Goal: Task Accomplishment & Management: Use online tool/utility

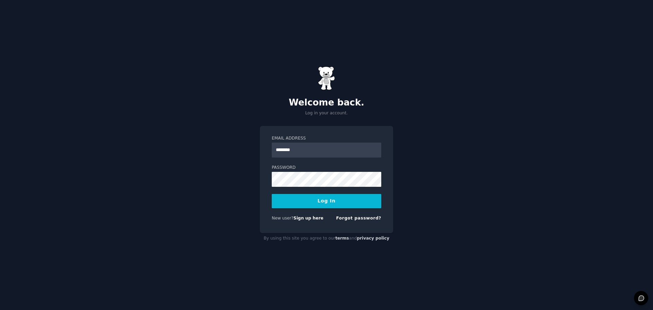
type input "**********"
click at [323, 200] on button "Log In" at bounding box center [326, 201] width 109 height 14
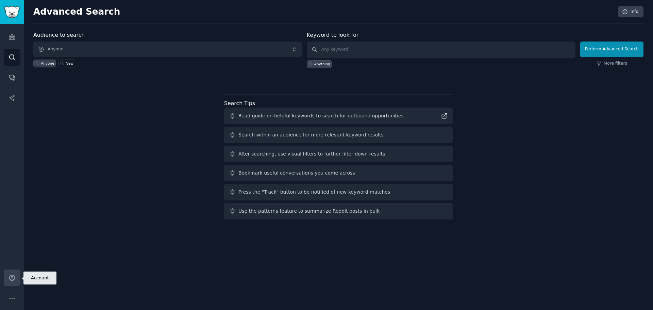
click at [11, 279] on icon "Sidebar" at bounding box center [11, 277] width 5 height 5
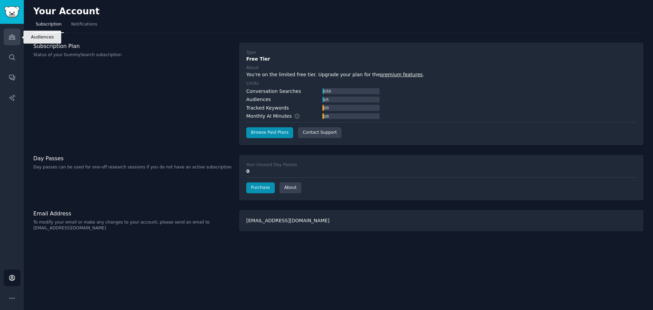
click at [9, 37] on icon "Sidebar" at bounding box center [12, 36] width 7 height 7
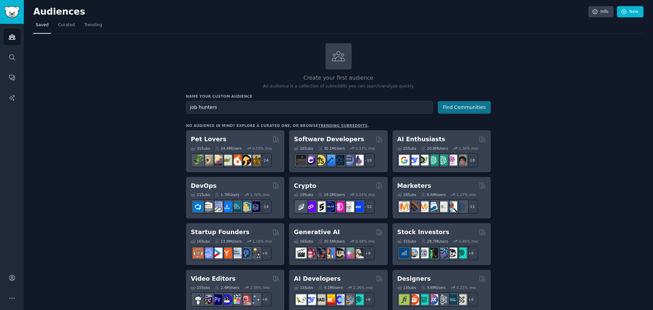
type input "job hunters"
click at [457, 107] on button "Find Communities" at bounding box center [464, 107] width 53 height 13
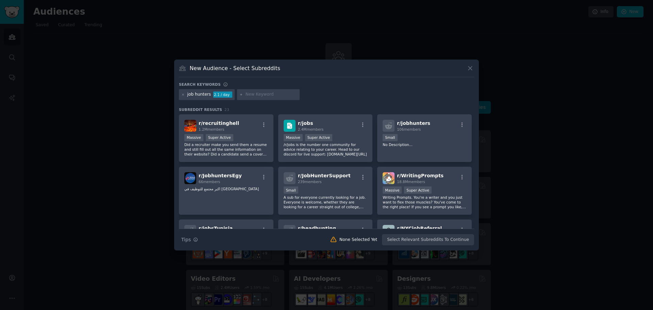
click at [88, 26] on div at bounding box center [326, 155] width 653 height 310
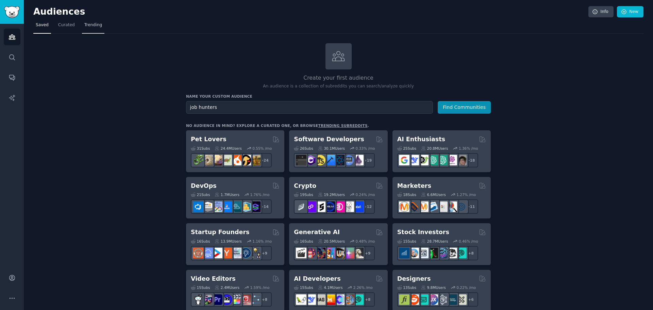
drag, startPoint x: 92, startPoint y: 24, endPoint x: 94, endPoint y: 28, distance: 3.5
click at [92, 24] on span "Trending" at bounding box center [93, 25] width 18 height 6
click at [91, 27] on span "Trending" at bounding box center [93, 25] width 18 height 6
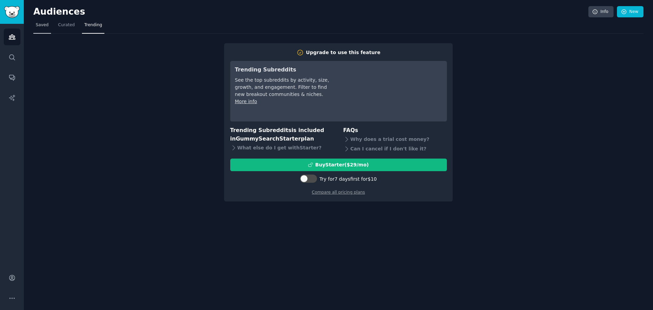
click at [46, 22] on span "Saved" at bounding box center [42, 25] width 13 height 6
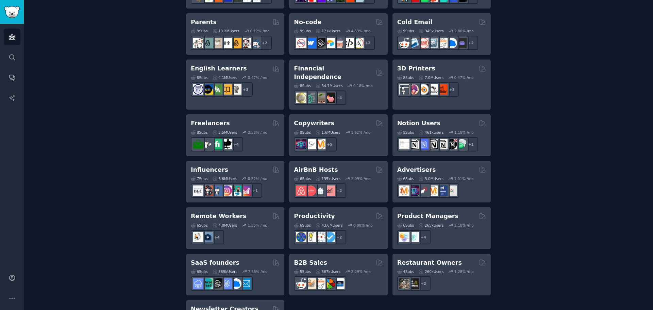
scroll to position [475, 0]
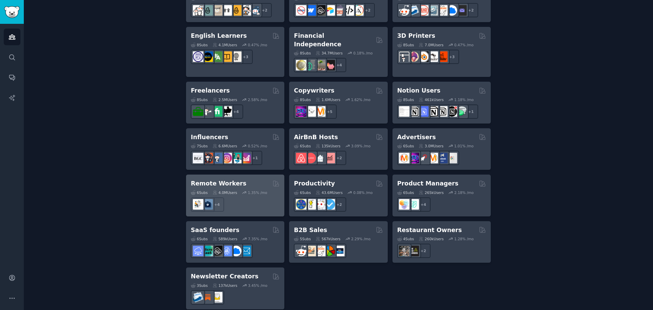
click at [214, 179] on h2 "Remote Workers" at bounding box center [218, 183] width 55 height 9
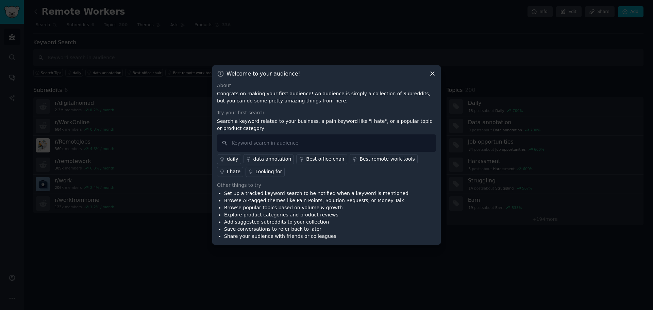
click at [434, 72] on icon at bounding box center [432, 74] width 4 height 4
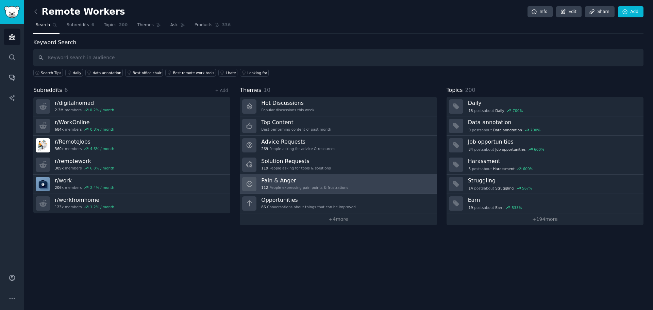
click at [288, 184] on div "Pain & Anger 112 People expressing pain points & frustrations" at bounding box center [304, 184] width 87 height 14
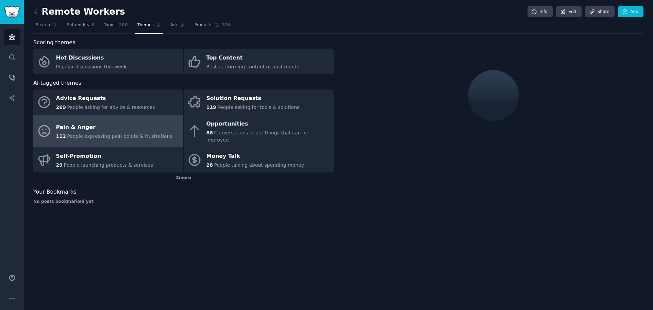
click at [103, 125] on div "Pain & Anger" at bounding box center [114, 127] width 116 height 11
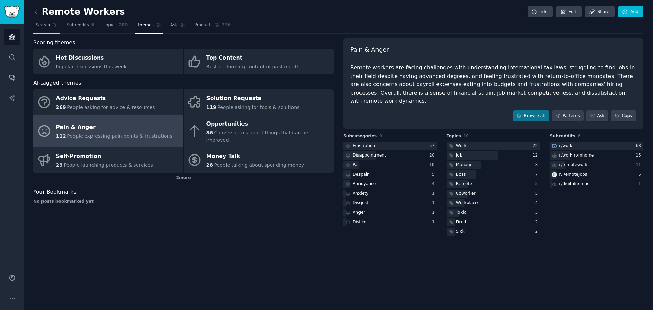
click at [50, 25] on link "Search" at bounding box center [46, 27] width 26 height 14
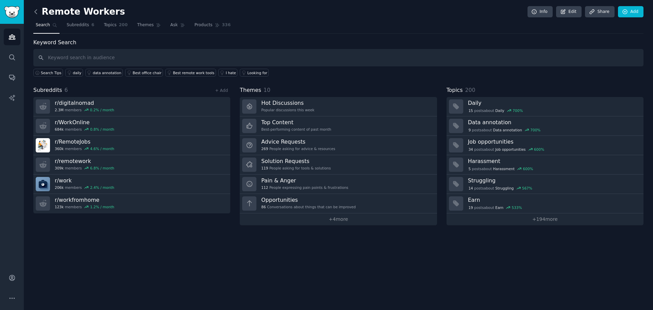
click at [35, 12] on icon at bounding box center [36, 12] width 2 height 4
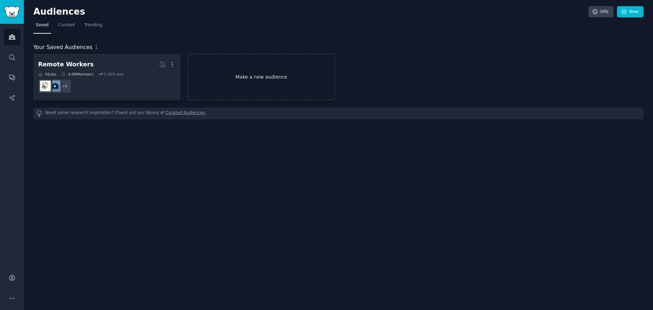
click at [257, 77] on link "Make a new audience" at bounding box center [261, 77] width 147 height 47
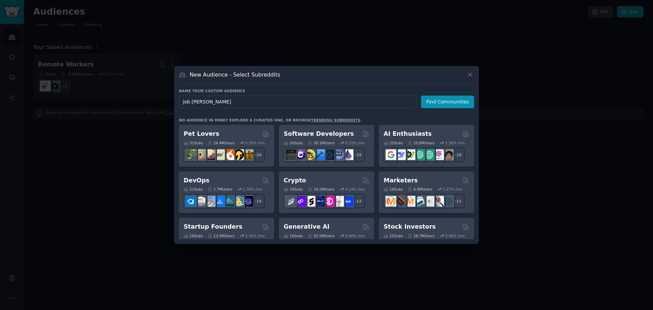
type input "job hunter"
click button "Find Communities" at bounding box center [447, 102] width 53 height 13
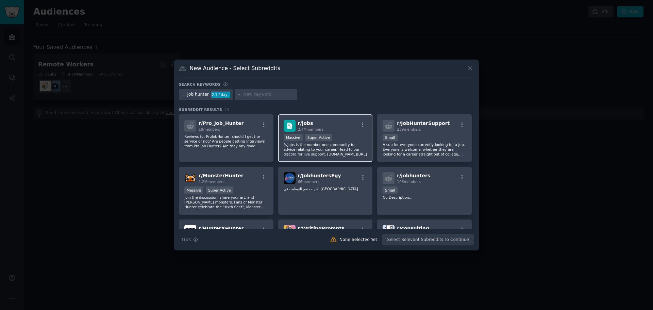
click at [317, 150] on p "/r/jobs is the number one community for advice relating to your career. Head to…" at bounding box center [326, 149] width 84 height 14
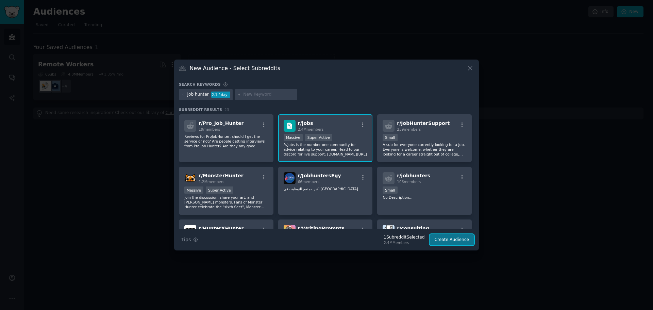
click at [456, 239] on button "Create Audience" at bounding box center [451, 240] width 45 height 12
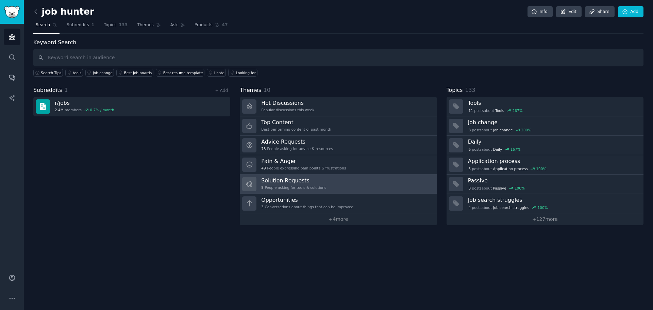
click at [283, 184] on div "Solution Requests 5 People asking for tools & solutions" at bounding box center [293, 184] width 65 height 14
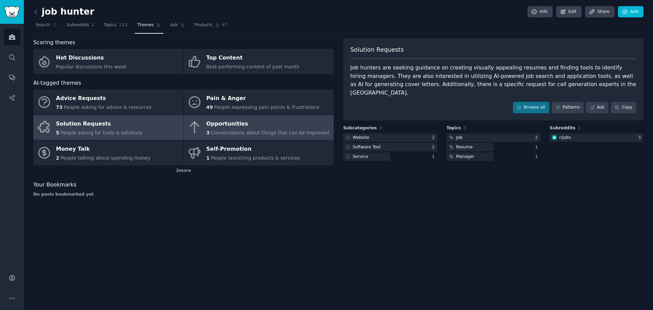
click at [218, 128] on div "Opportunities" at bounding box center [267, 123] width 123 height 11
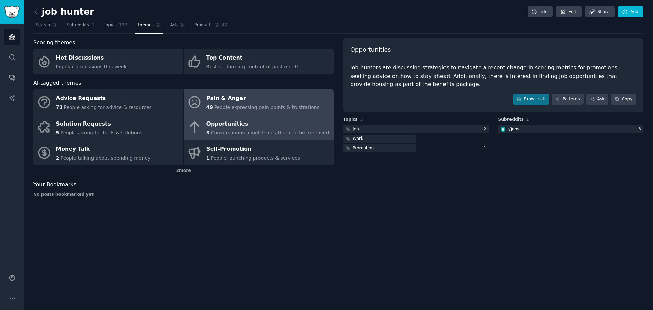
click at [230, 99] on div "Pain & Anger" at bounding box center [262, 98] width 113 height 11
